Goal: Task Accomplishment & Management: Manage account settings

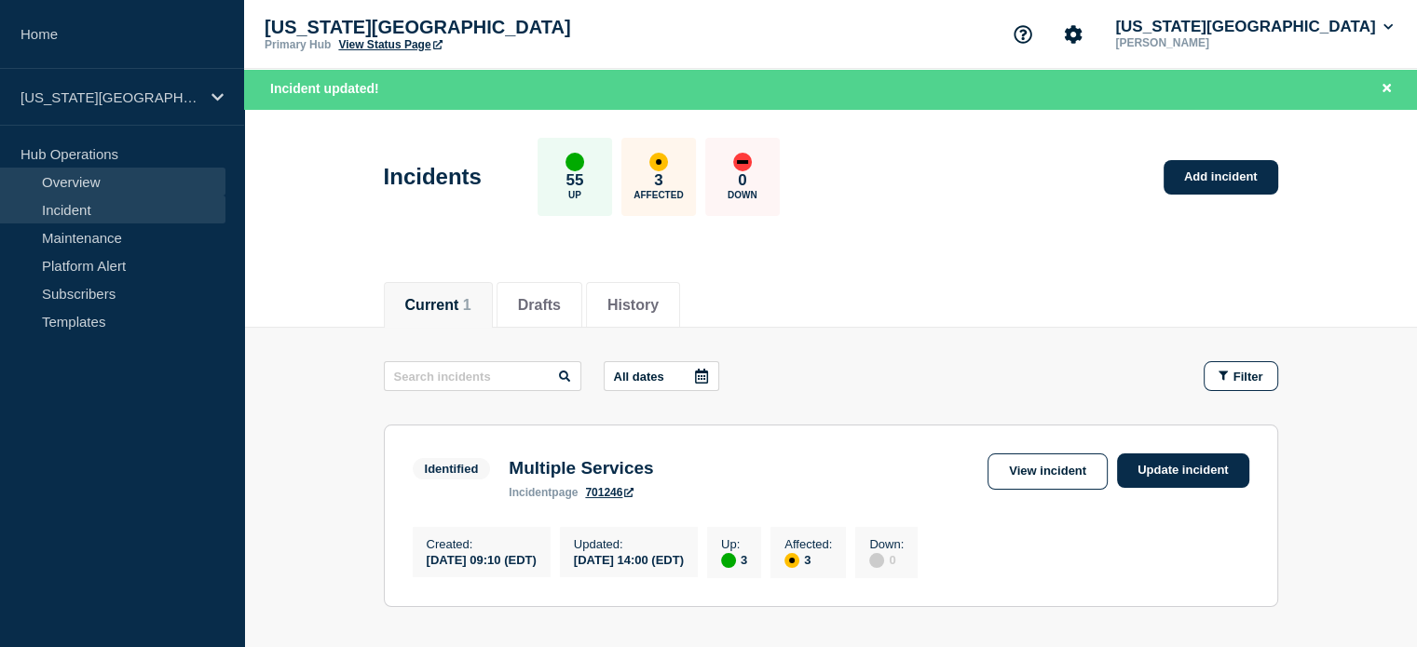
click at [93, 174] on link "Overview" at bounding box center [112, 182] width 225 height 28
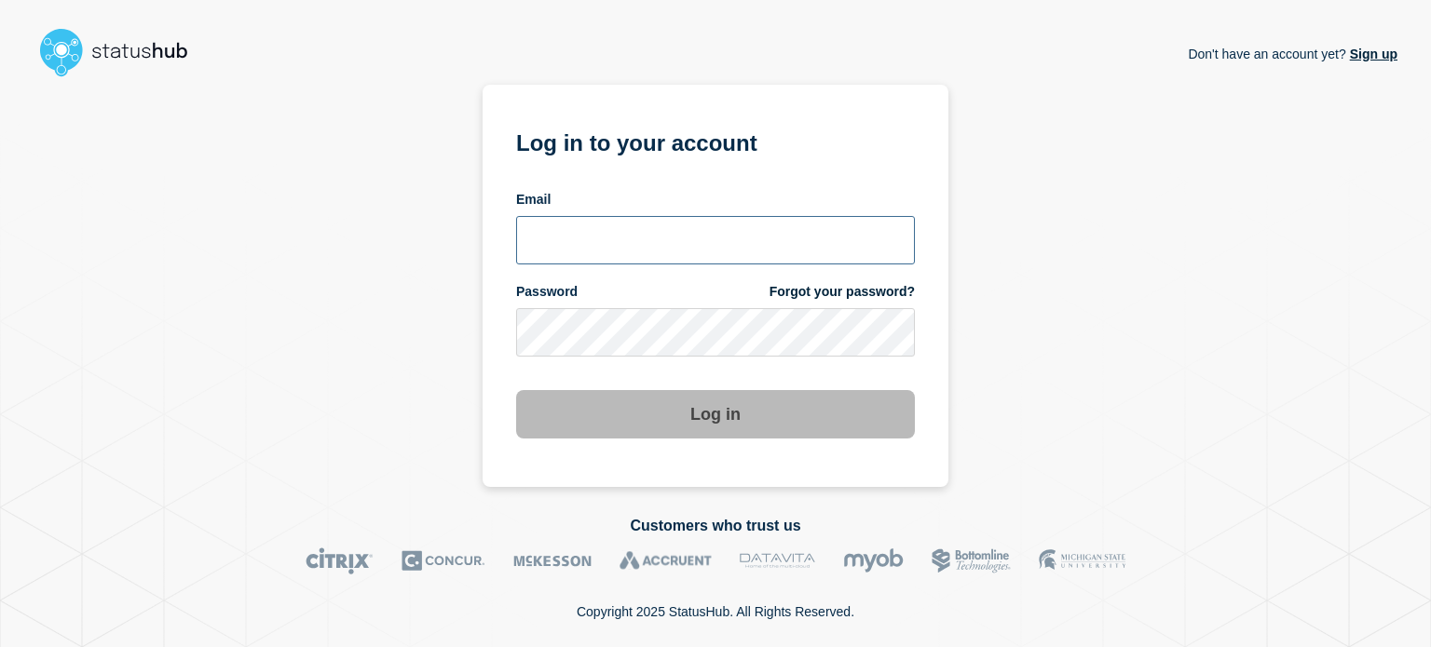
click at [626, 243] on input "email input" at bounding box center [715, 240] width 399 height 48
type input "dcarraway@fsu.edu"
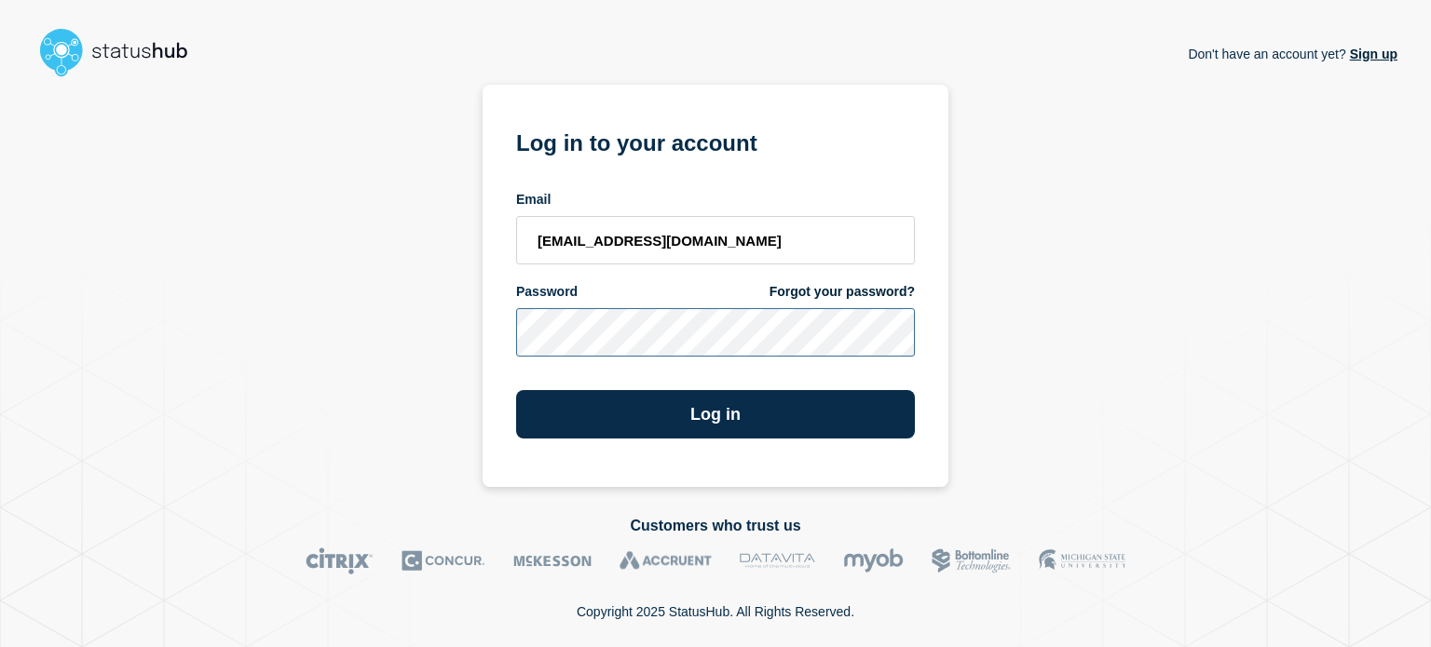
click at [516, 390] on button "Log in" at bounding box center [715, 414] width 399 height 48
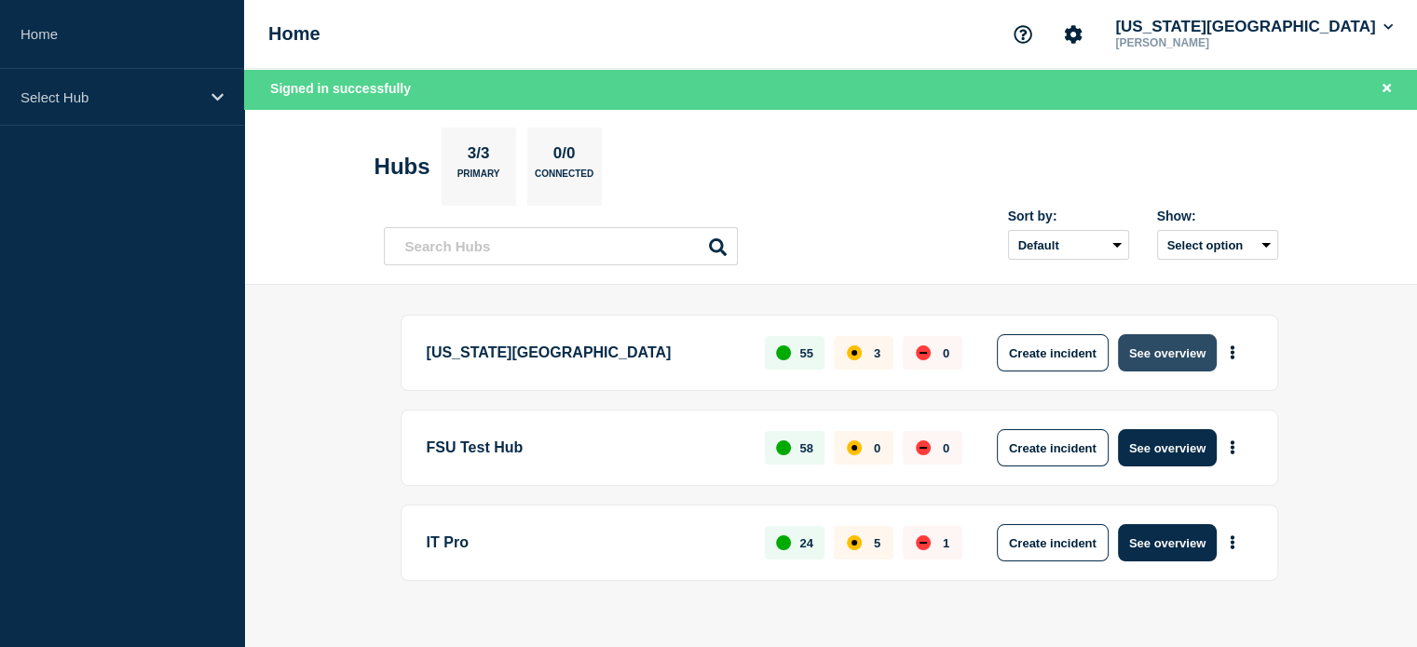
click at [1165, 350] on button "See overview" at bounding box center [1167, 352] width 99 height 37
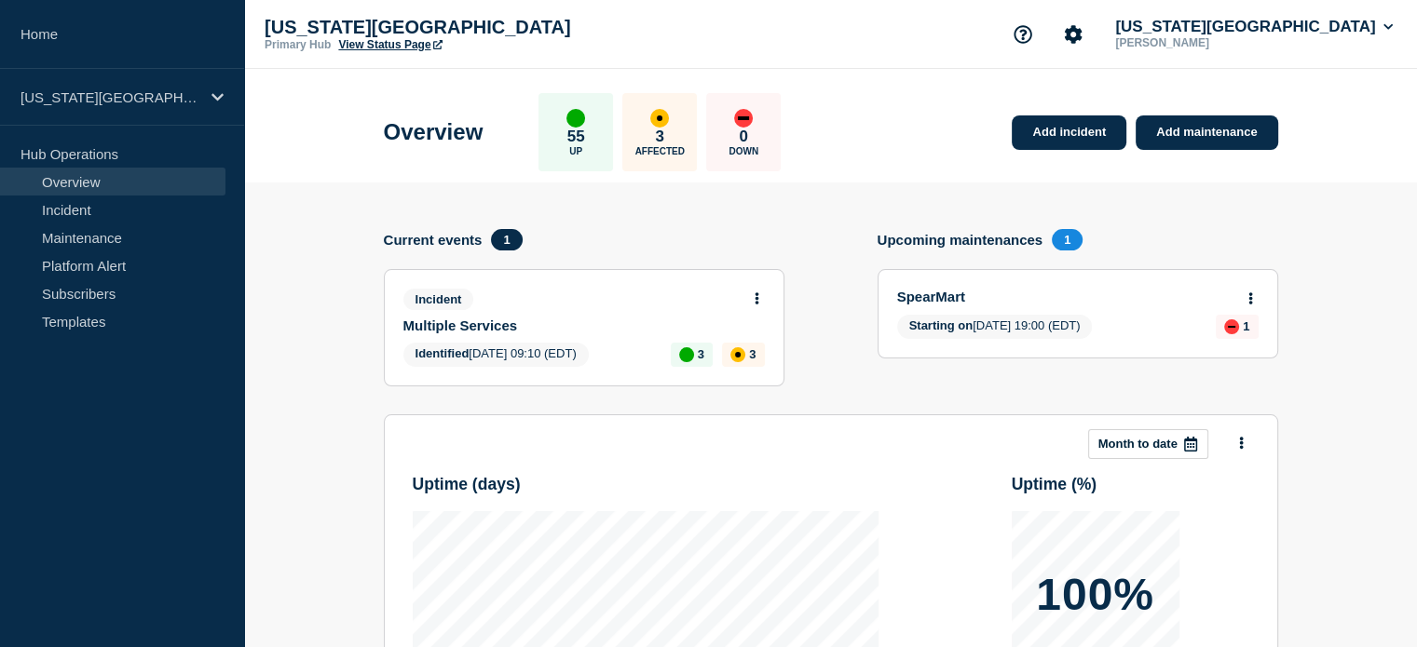
click at [368, 40] on link "View Status Page" at bounding box center [389, 44] width 103 height 13
click at [753, 292] on button at bounding box center [757, 300] width 16 height 16
click at [739, 369] on link "Update incident" at bounding box center [756, 368] width 90 height 15
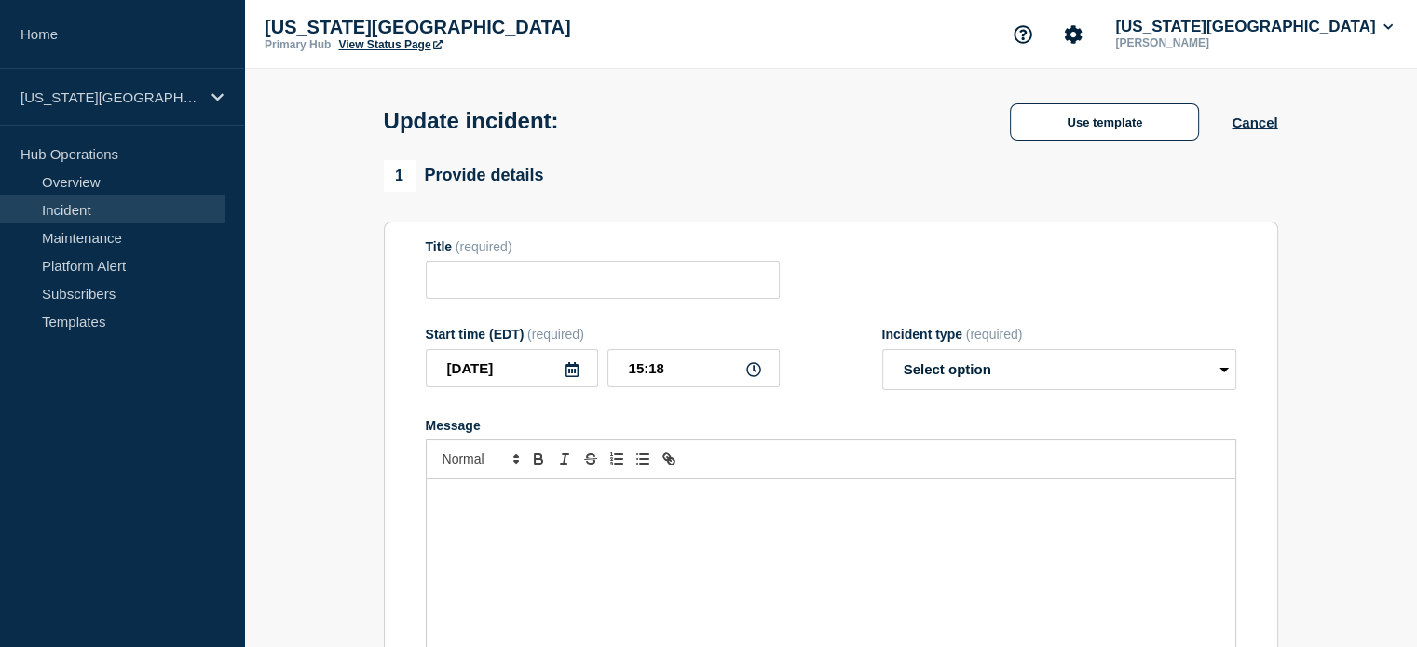
type input "Multiple Services"
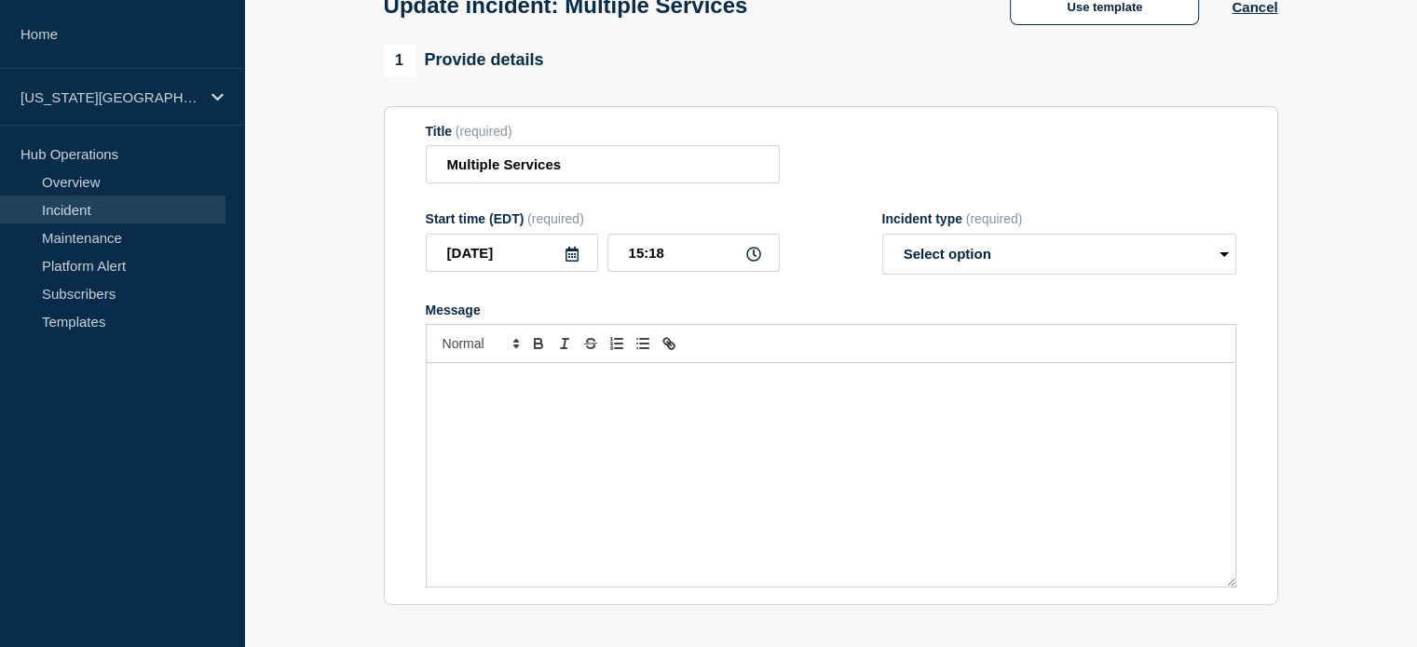
click at [569, 391] on p "Message" at bounding box center [831, 383] width 781 height 17
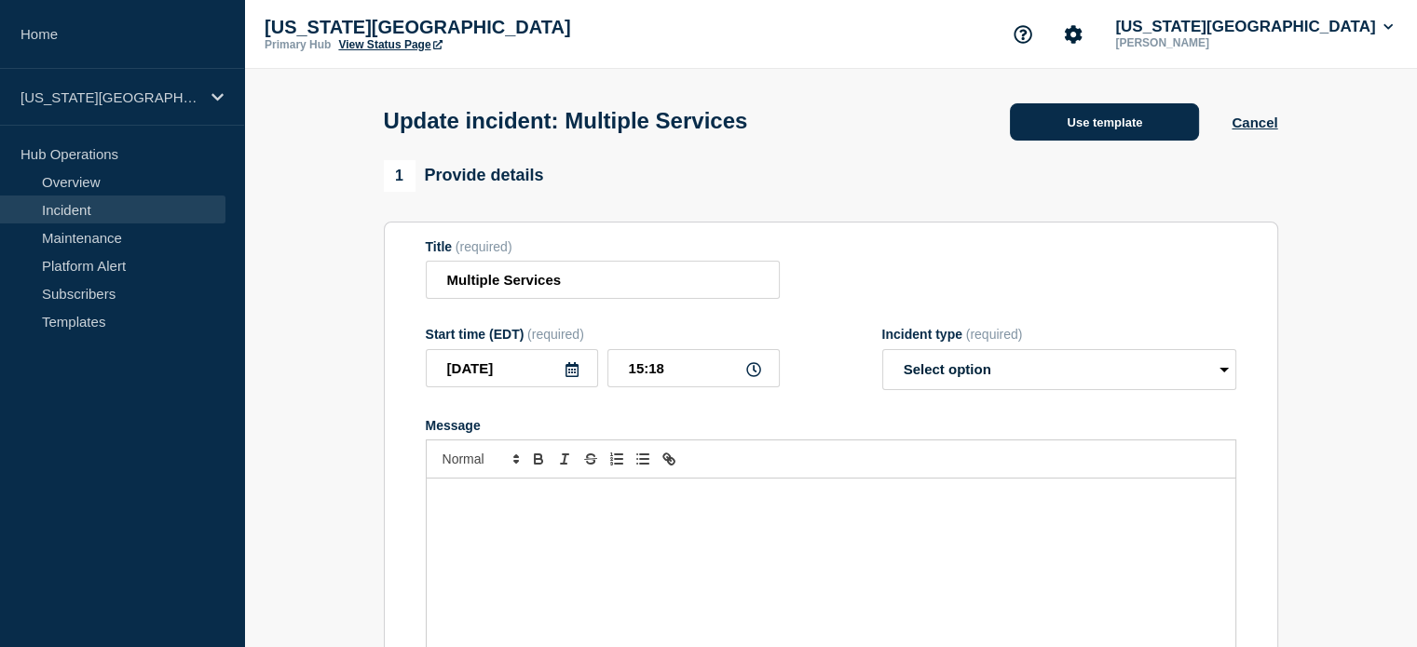
click at [1055, 122] on button "Use template" at bounding box center [1104, 121] width 189 height 37
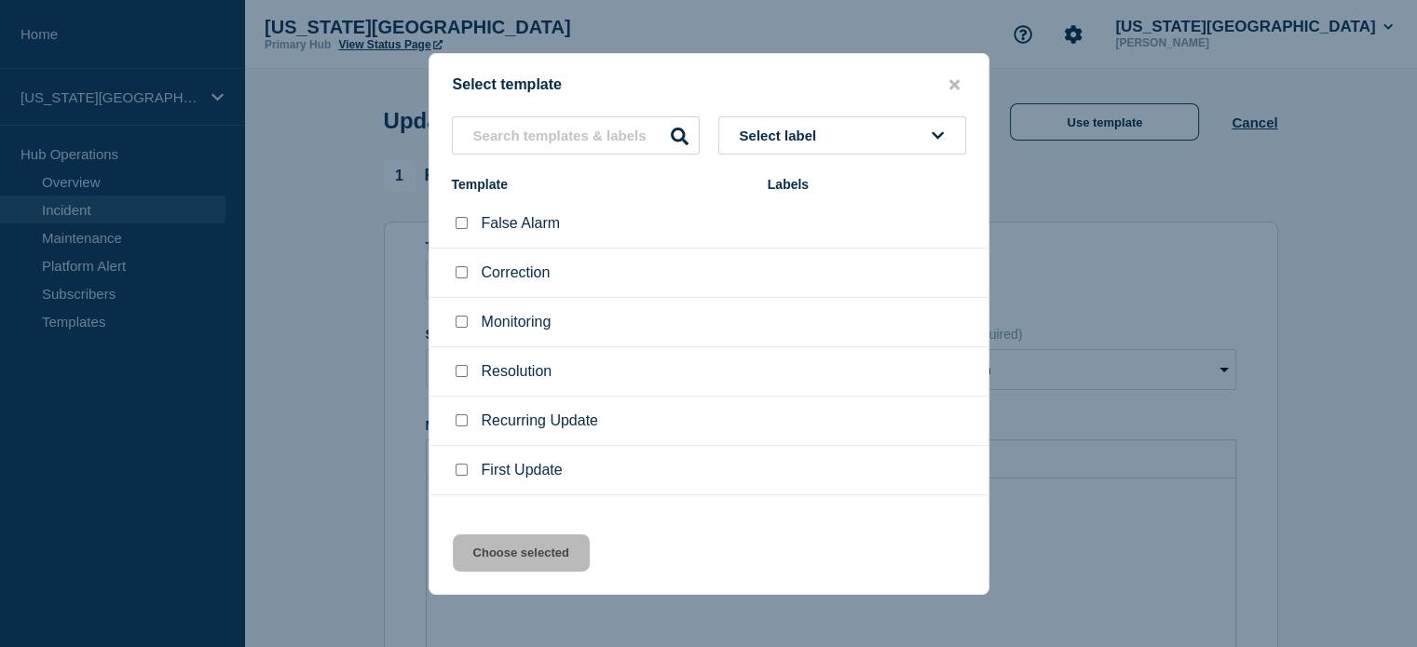
click at [466, 418] on input "Recurring Update checkbox" at bounding box center [462, 421] width 12 height 12
checkbox input "true"
click at [542, 558] on button "Choose selected" at bounding box center [521, 553] width 137 height 37
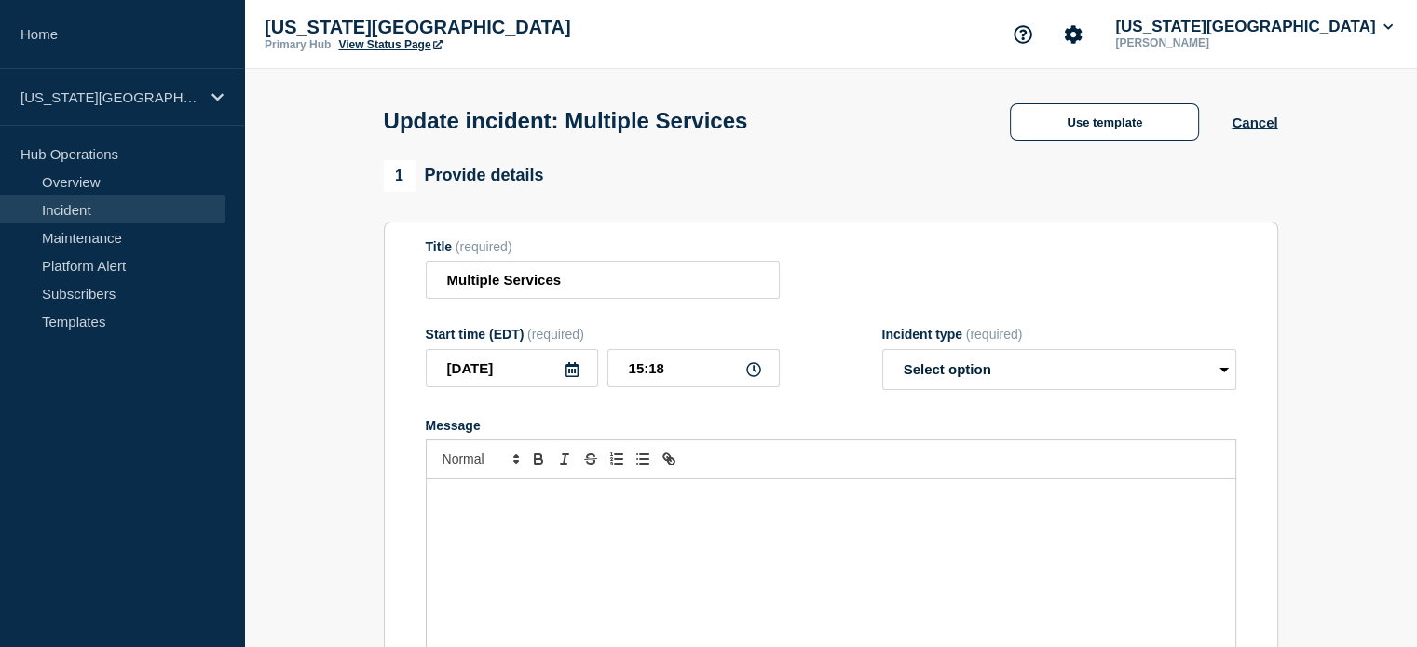
select select "identified"
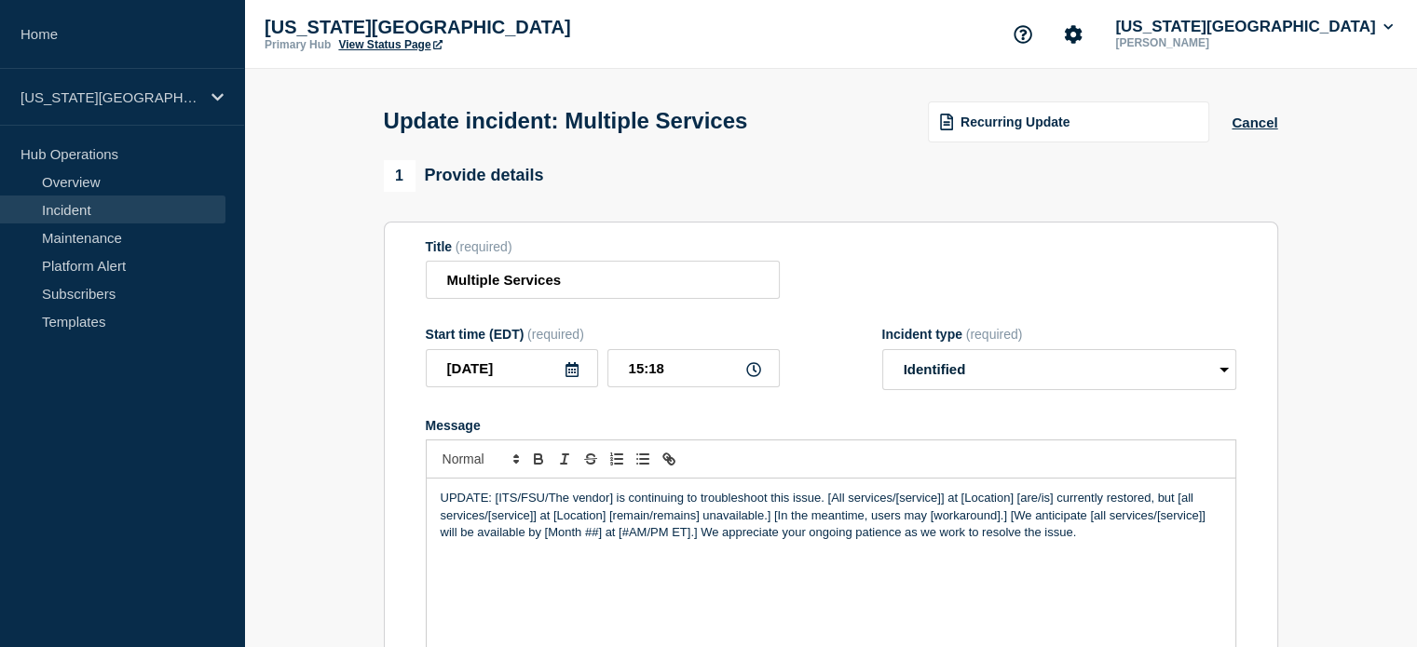
click at [358, 39] on link "View Status Page" at bounding box center [389, 44] width 103 height 13
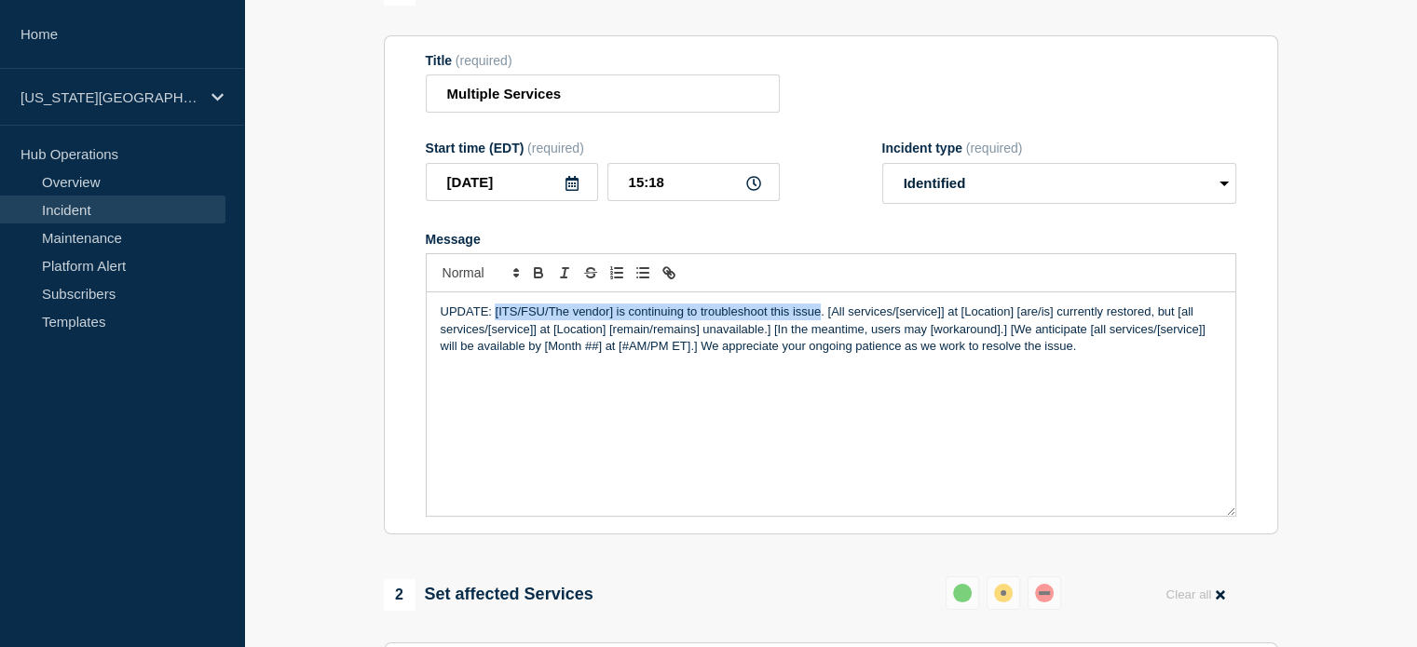
drag, startPoint x: 495, startPoint y: 311, endPoint x: 821, endPoint y: 301, distance: 326.2
click at [821, 301] on div "UPDATE: [ITS/FSU/The vendor] is continuing to troubleshoot this issue. [All ser…" at bounding box center [831, 405] width 809 height 224
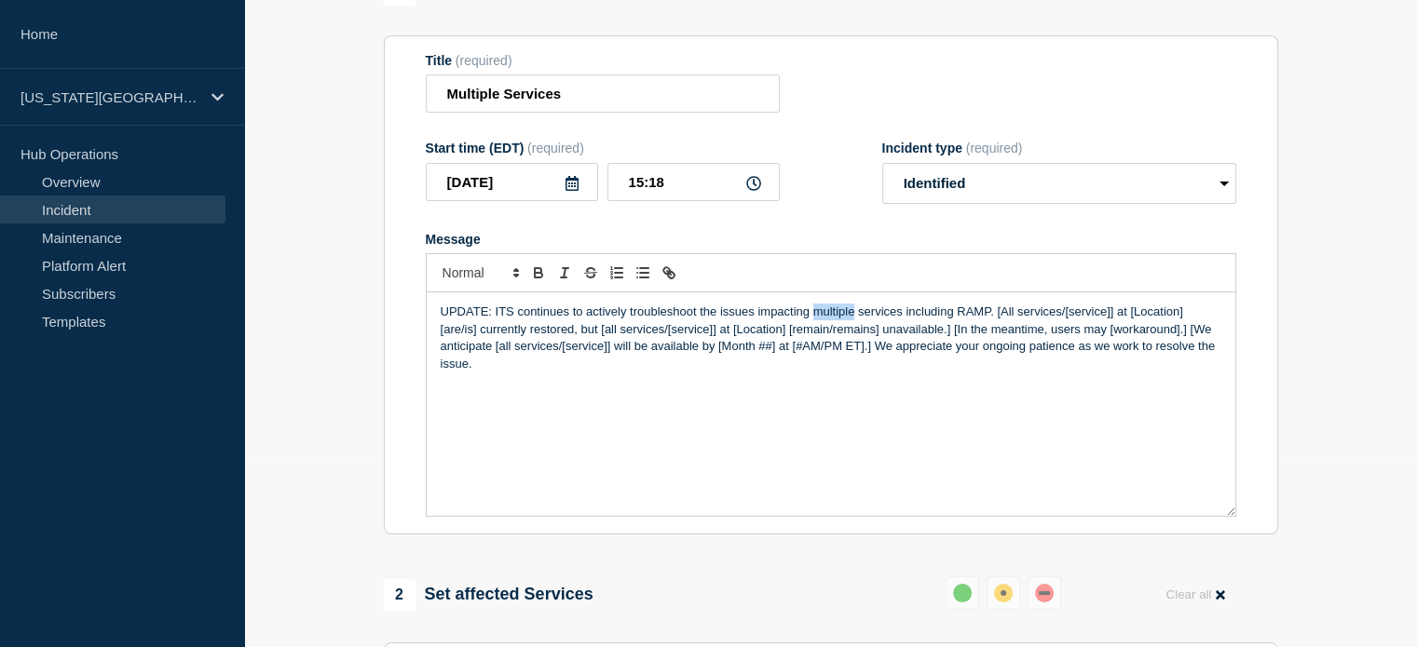
drag, startPoint x: 813, startPoint y: 314, endPoint x: 853, endPoint y: 317, distance: 40.2
click at [853, 317] on p "UPDATE: ITS continues to actively troubleshoot the issues impacting multiple se…" at bounding box center [831, 338] width 781 height 69
drag, startPoint x: 892, startPoint y: 316, endPoint x: 980, endPoint y: 314, distance: 87.6
click at [980, 312] on p "UPDATE: ITS continues to actively troubleshoot the issues impacting RAMP servic…" at bounding box center [831, 338] width 781 height 69
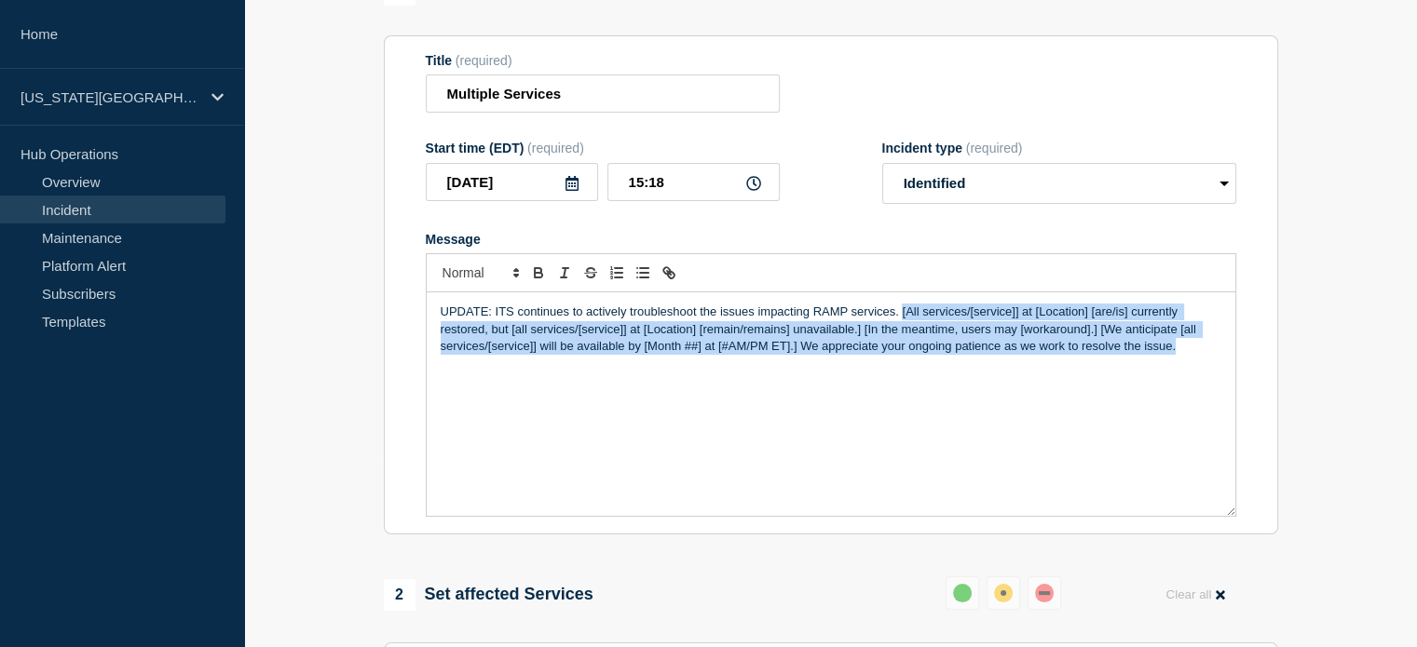
drag, startPoint x: 901, startPoint y: 319, endPoint x: 1179, endPoint y: 361, distance: 281.8
click at [1179, 355] on p "UPDATE: ITS continues to actively troubleshoot the issues impacting RAMP servic…" at bounding box center [831, 329] width 781 height 51
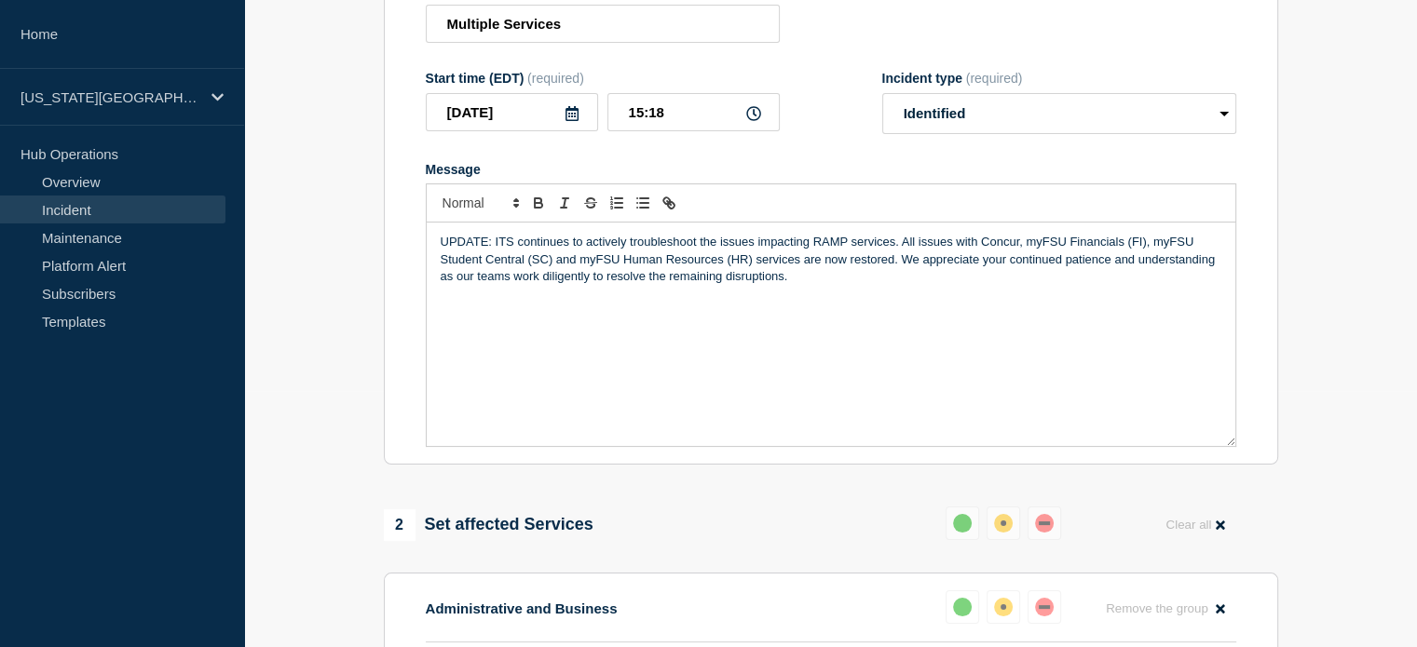
scroll to position [652, 0]
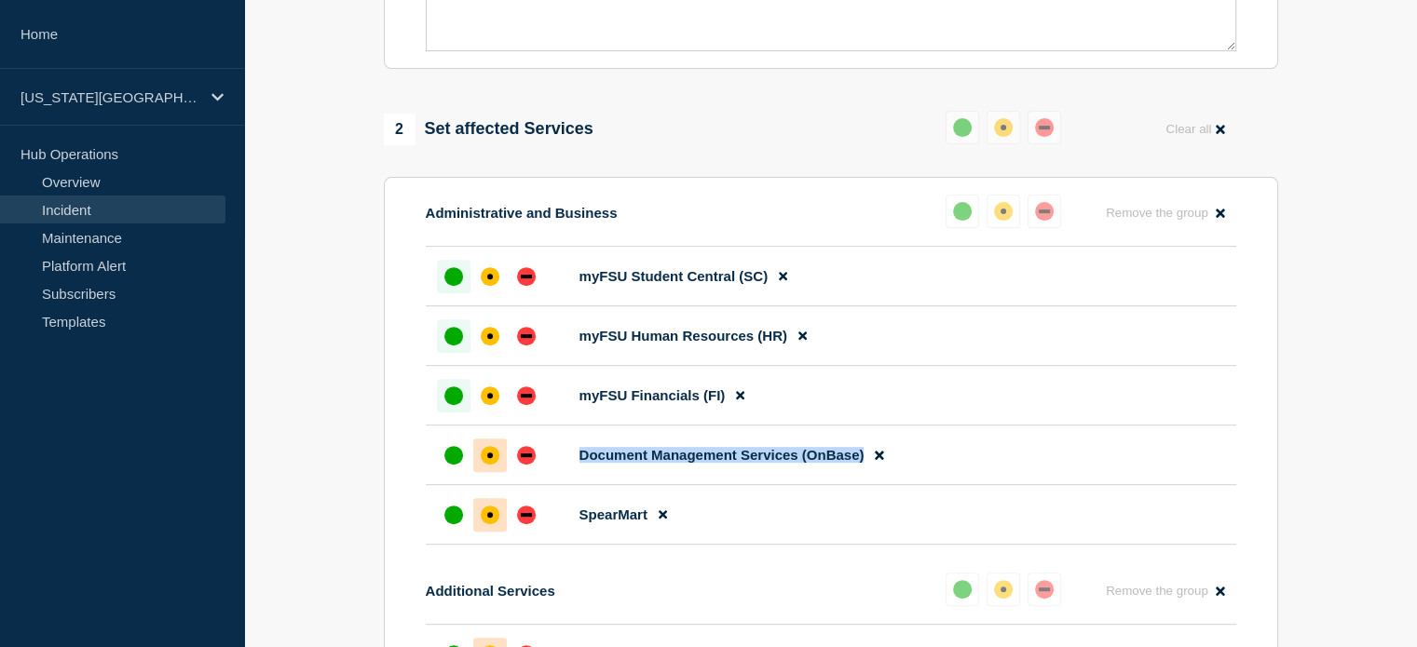
drag, startPoint x: 581, startPoint y: 470, endPoint x: 862, endPoint y: 470, distance: 280.4
click at [862, 463] on span "Document Management Services (OnBase)" at bounding box center [721, 455] width 285 height 16
copy span "Document Management Services (OnBase)"
click at [441, 464] on div at bounding box center [454, 456] width 34 height 34
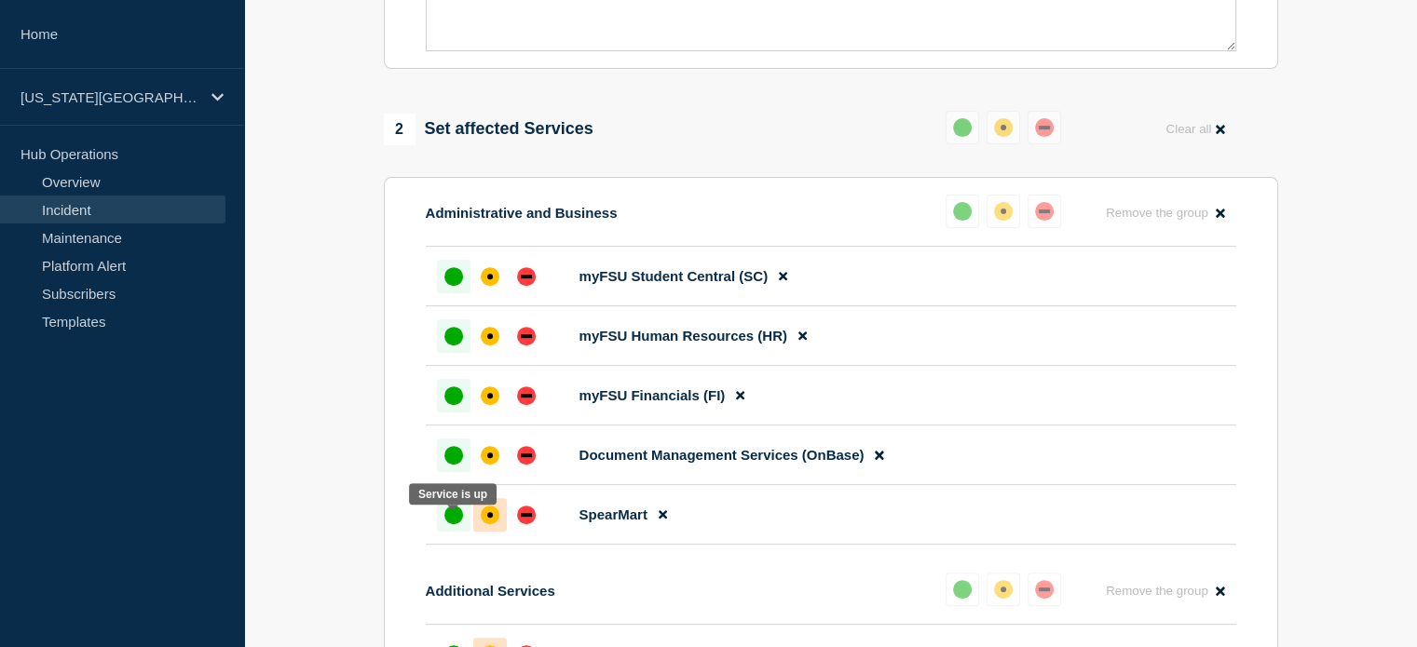
click at [455, 524] on div "up" at bounding box center [453, 515] width 19 height 19
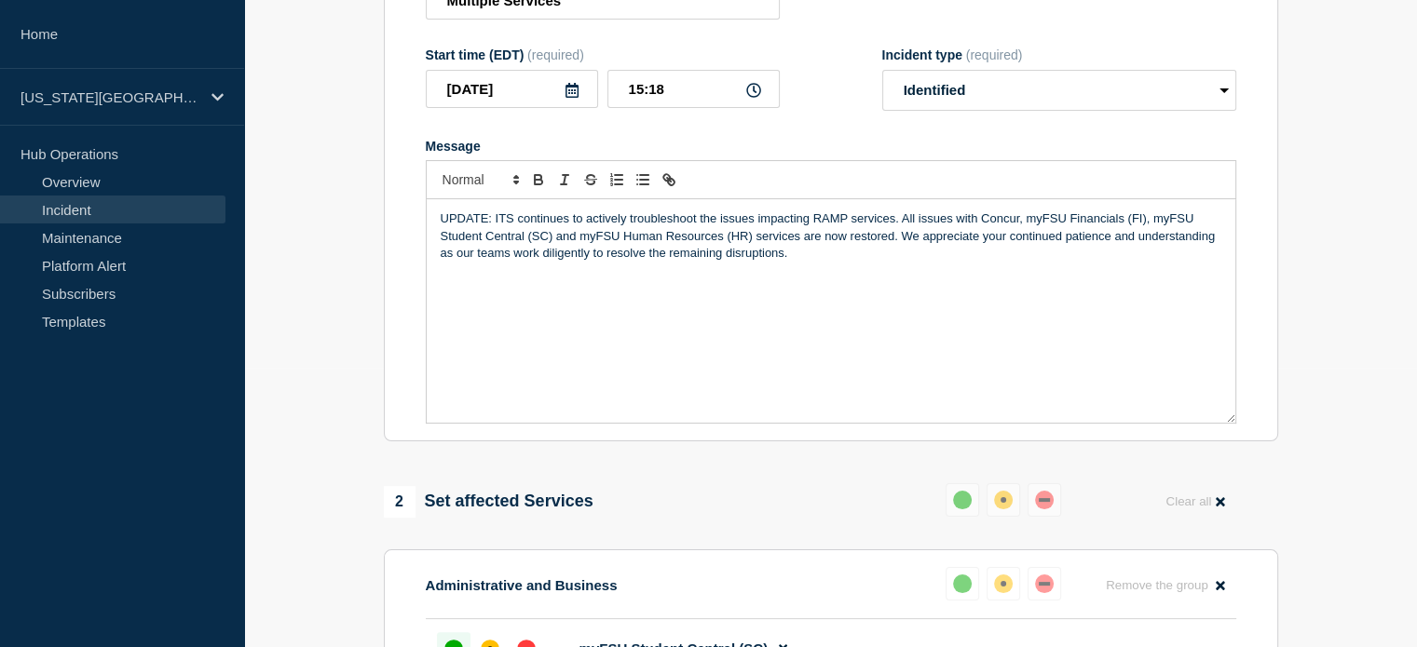
scroll to position [256, 0]
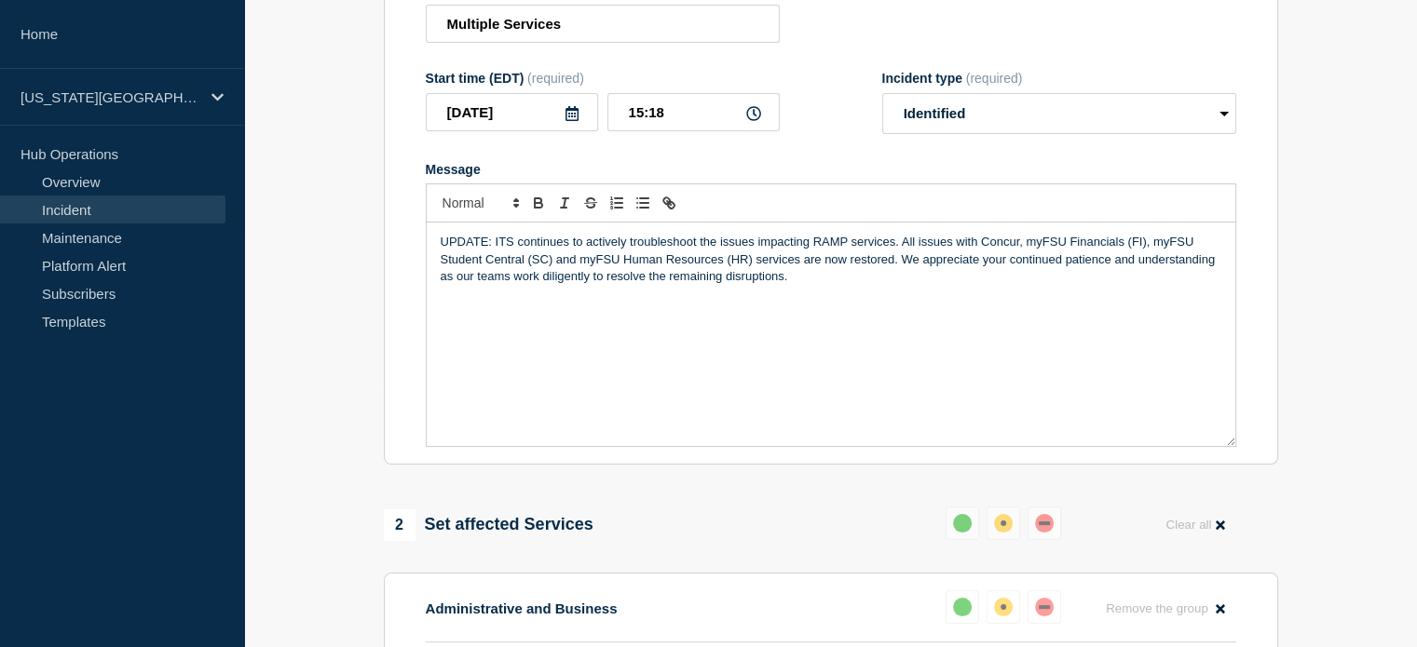
click at [775, 262] on p "UPDATE: ITS continues to actively troubleshoot the issues impacting RAMP servic…" at bounding box center [831, 259] width 781 height 51
click at [981, 245] on p "UPDATE: ITS continues to actively troubleshoot the issues impacting RAMP servic…" at bounding box center [831, 259] width 781 height 51
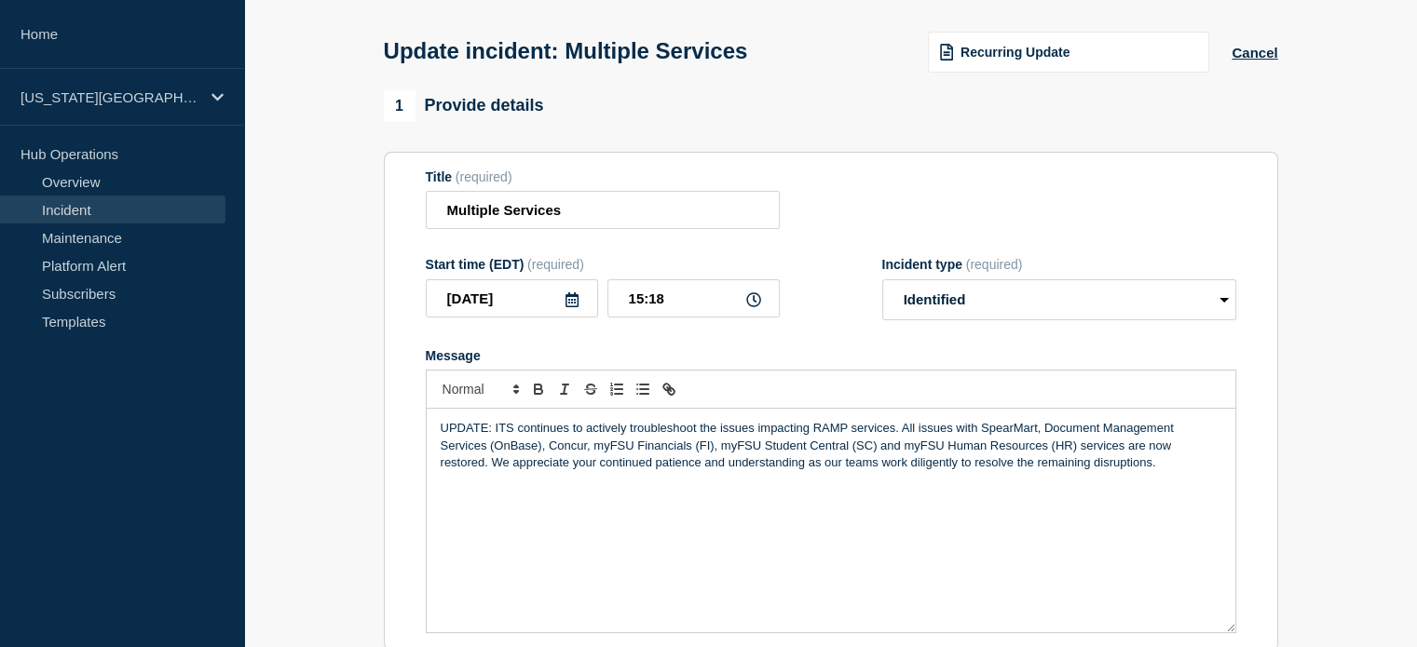
scroll to position [140, 0]
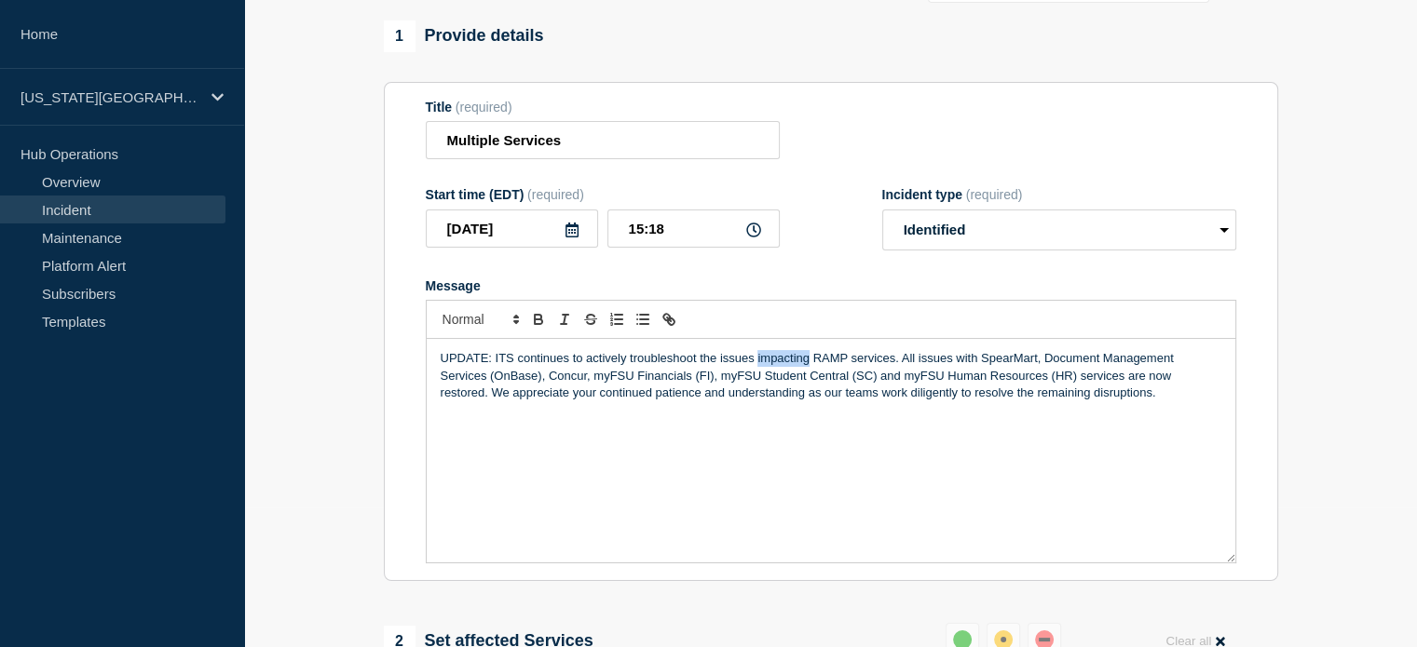
drag, startPoint x: 756, startPoint y: 361, endPoint x: 806, endPoint y: 366, distance: 50.5
click at [806, 366] on p "UPDATE: ITS continues to actively troubleshoot the issues impacting RAMP servic…" at bounding box center [831, 375] width 781 height 51
drag, startPoint x: 648, startPoint y: 229, endPoint x: 663, endPoint y: 231, distance: 15.0
click at [663, 231] on input "15:18" at bounding box center [693, 229] width 172 height 38
type input "15:35"
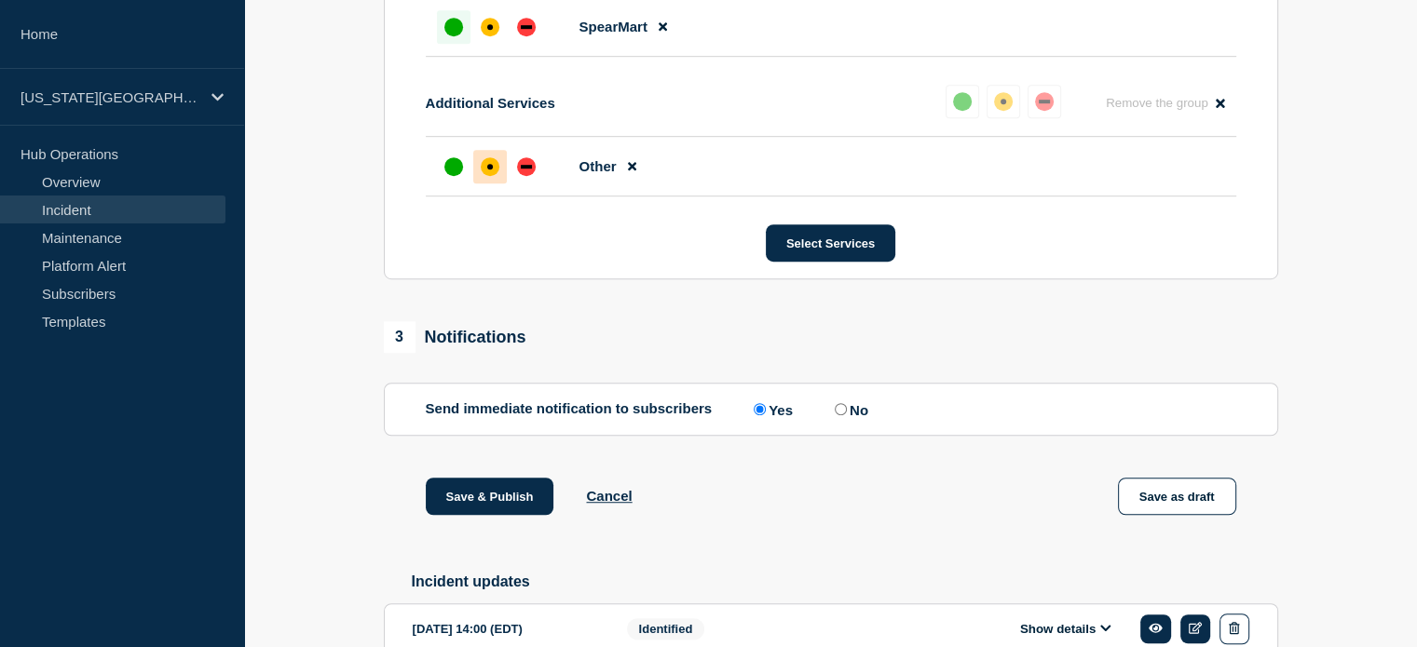
scroll to position [1304, 0]
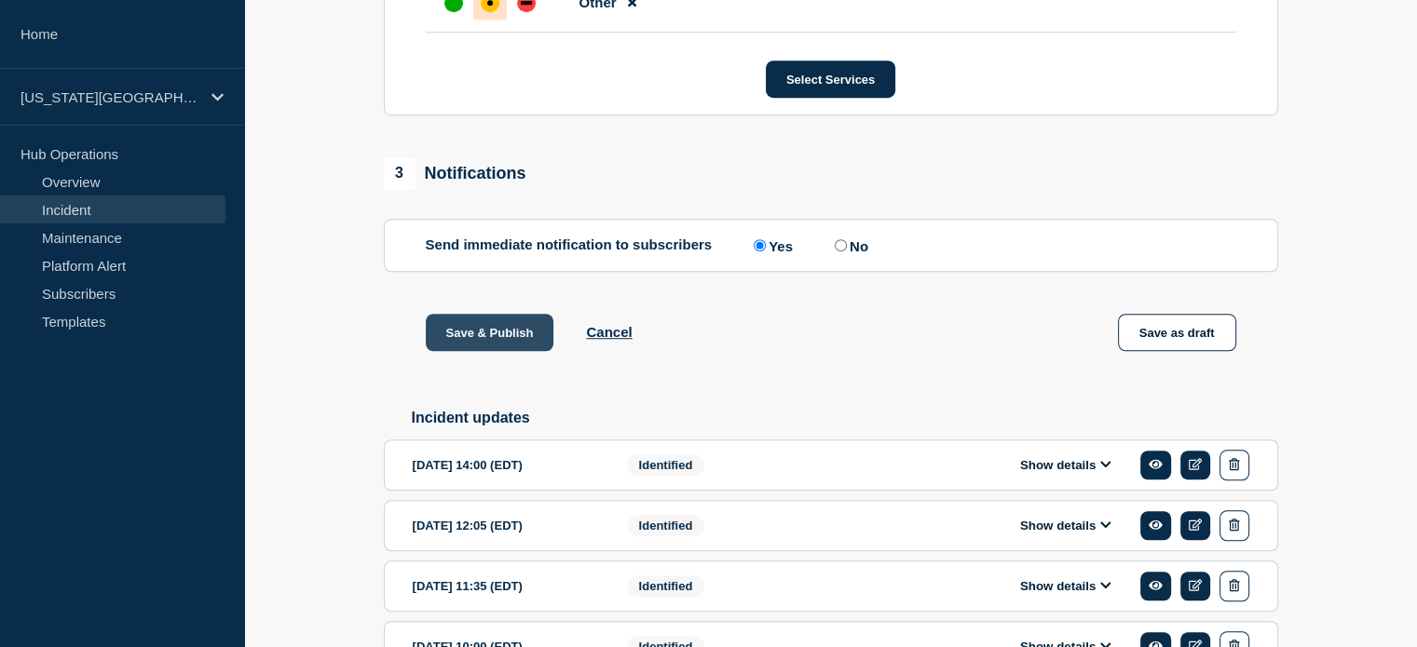
click at [488, 351] on button "Save & Publish" at bounding box center [490, 332] width 129 height 37
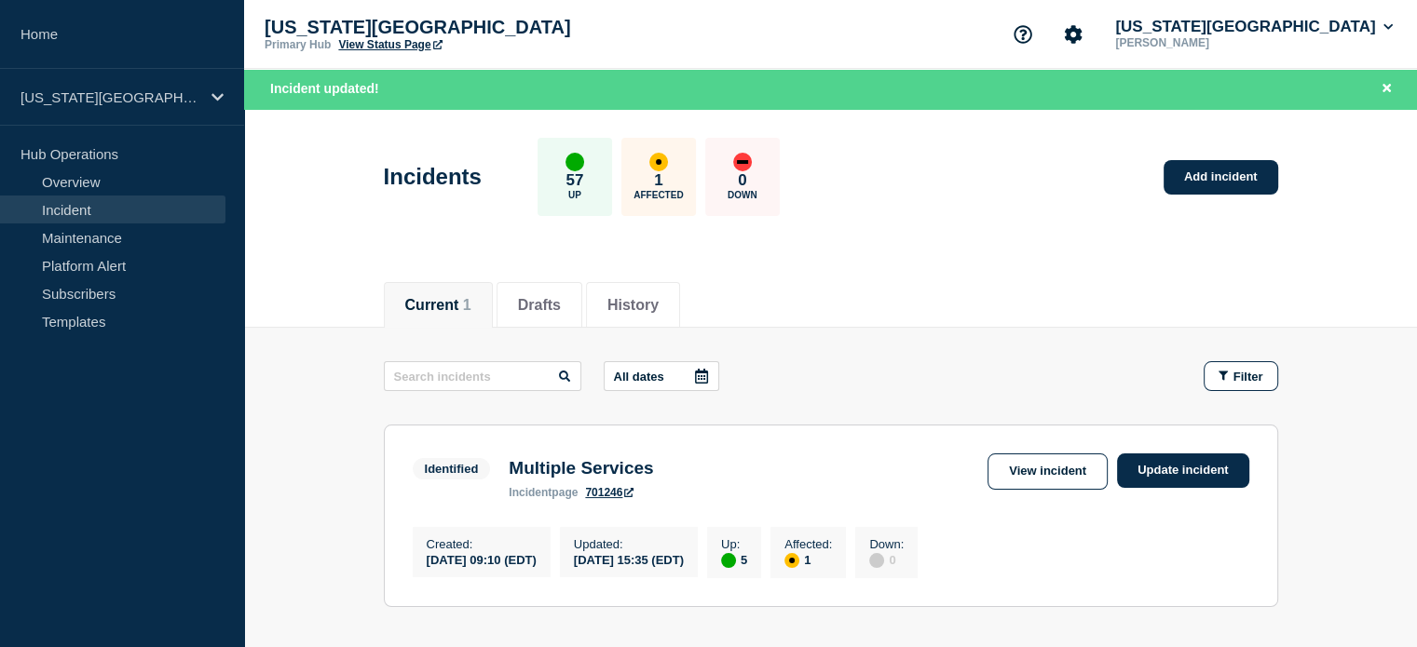
click at [382, 44] on link "View Status Page" at bounding box center [389, 44] width 103 height 13
click at [1299, 25] on button "Florida State University" at bounding box center [1253, 27] width 285 height 19
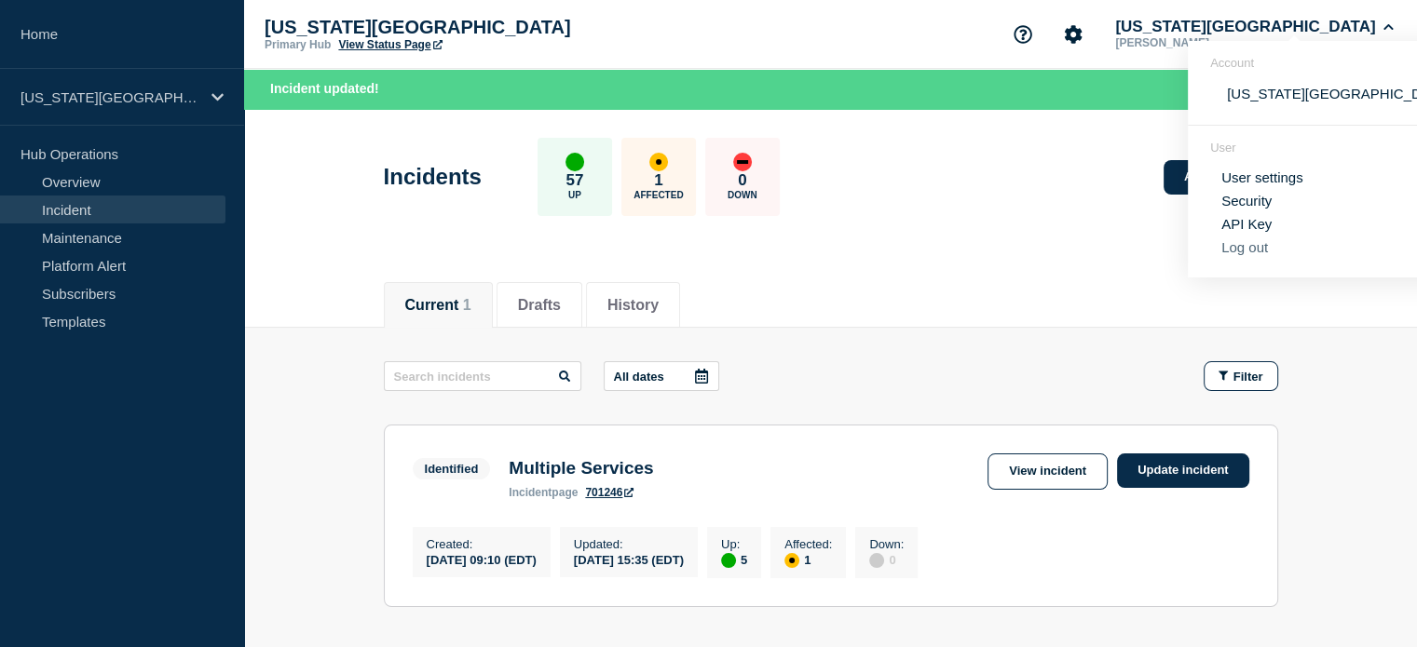
click at [1233, 255] on button "Log out" at bounding box center [1244, 247] width 47 height 16
